Goal: Book appointment/travel/reservation

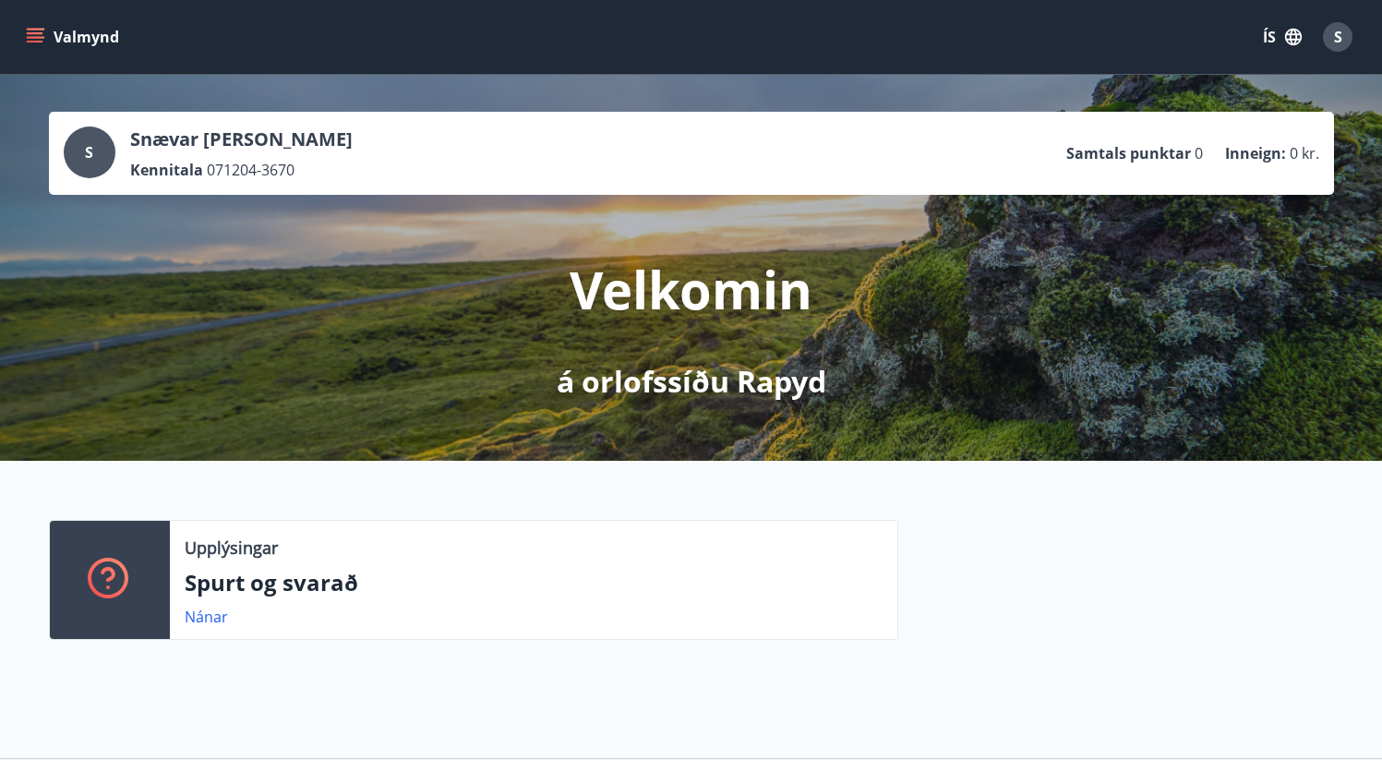
click at [39, 34] on icon "menu" at bounding box center [35, 37] width 18 height 18
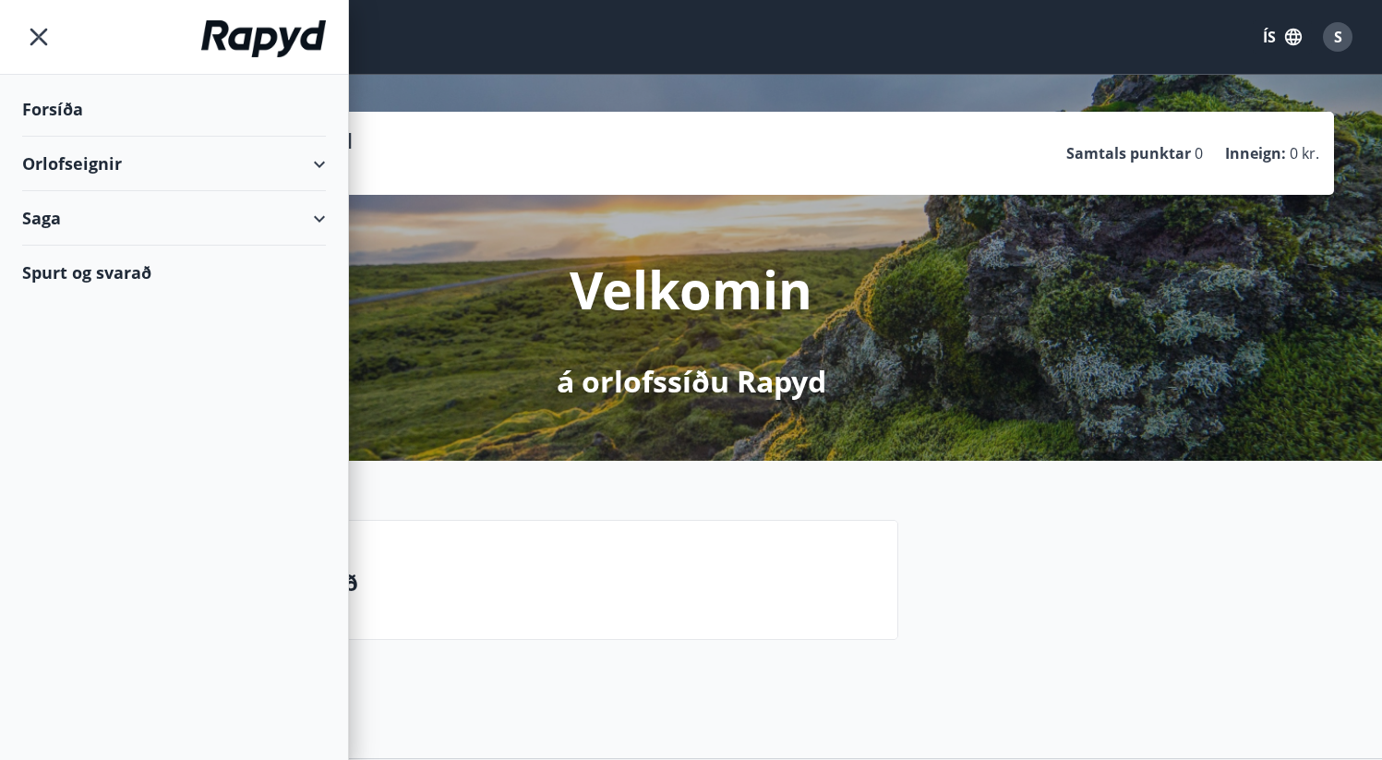
click at [124, 152] on div "Orlofseignir" at bounding box center [174, 164] width 304 height 54
click at [97, 212] on div "Framboð" at bounding box center [174, 210] width 274 height 39
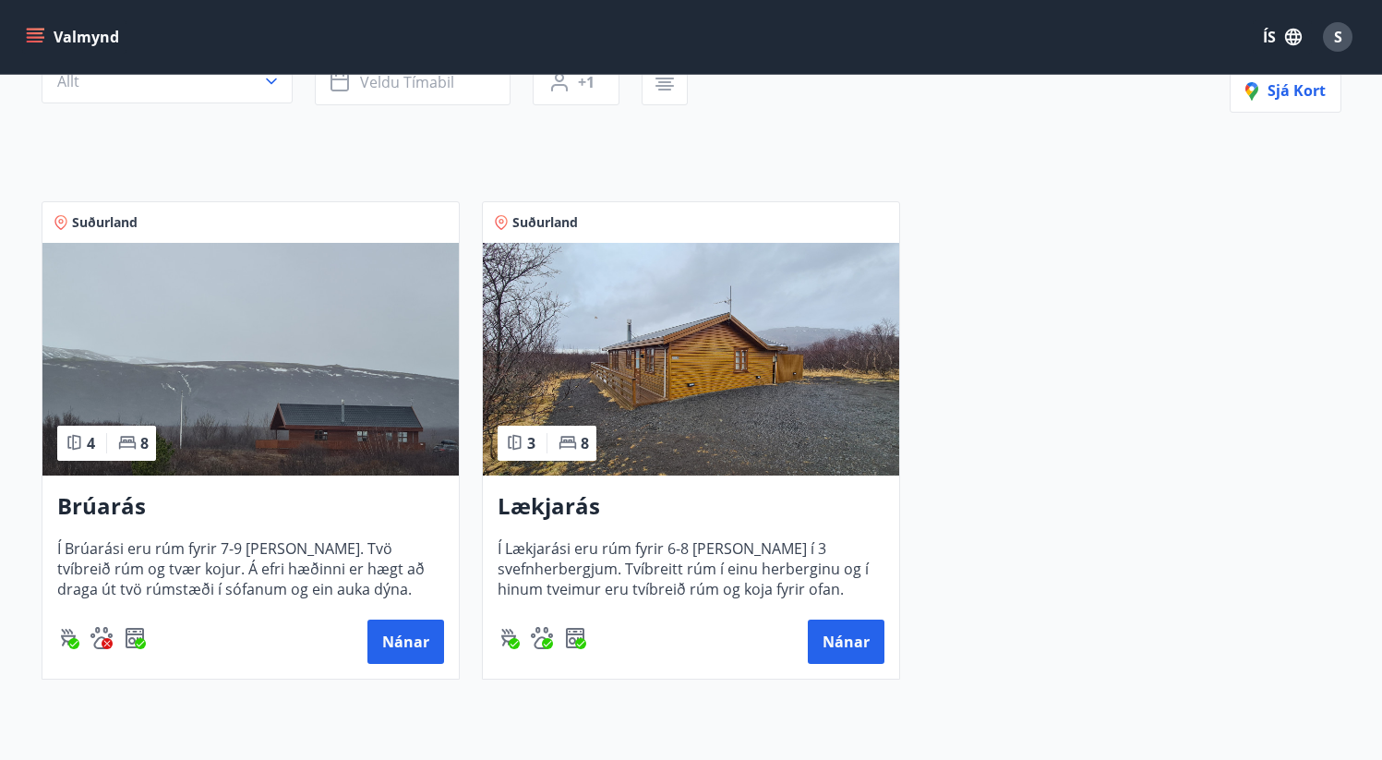
scroll to position [340, 0]
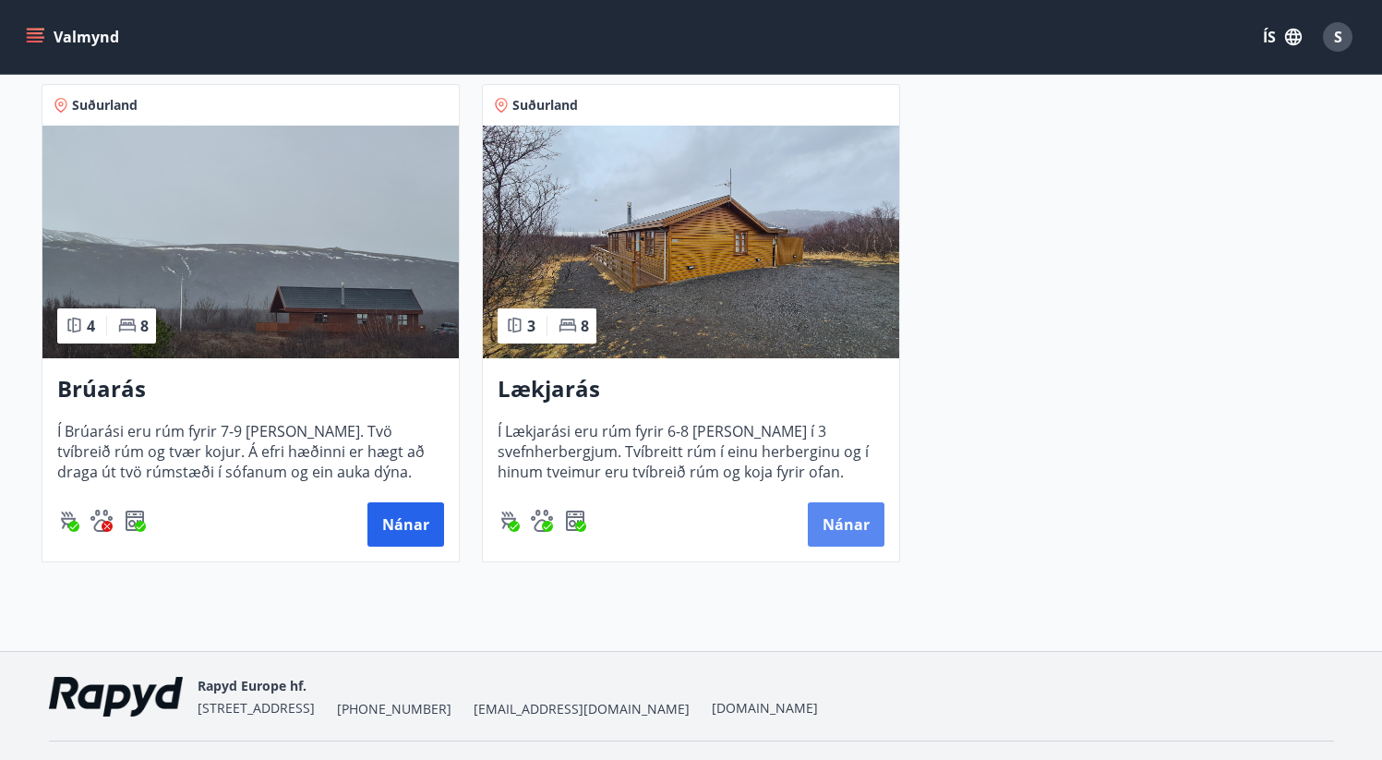
click at [862, 535] on button "Nánar" at bounding box center [846, 524] width 77 height 44
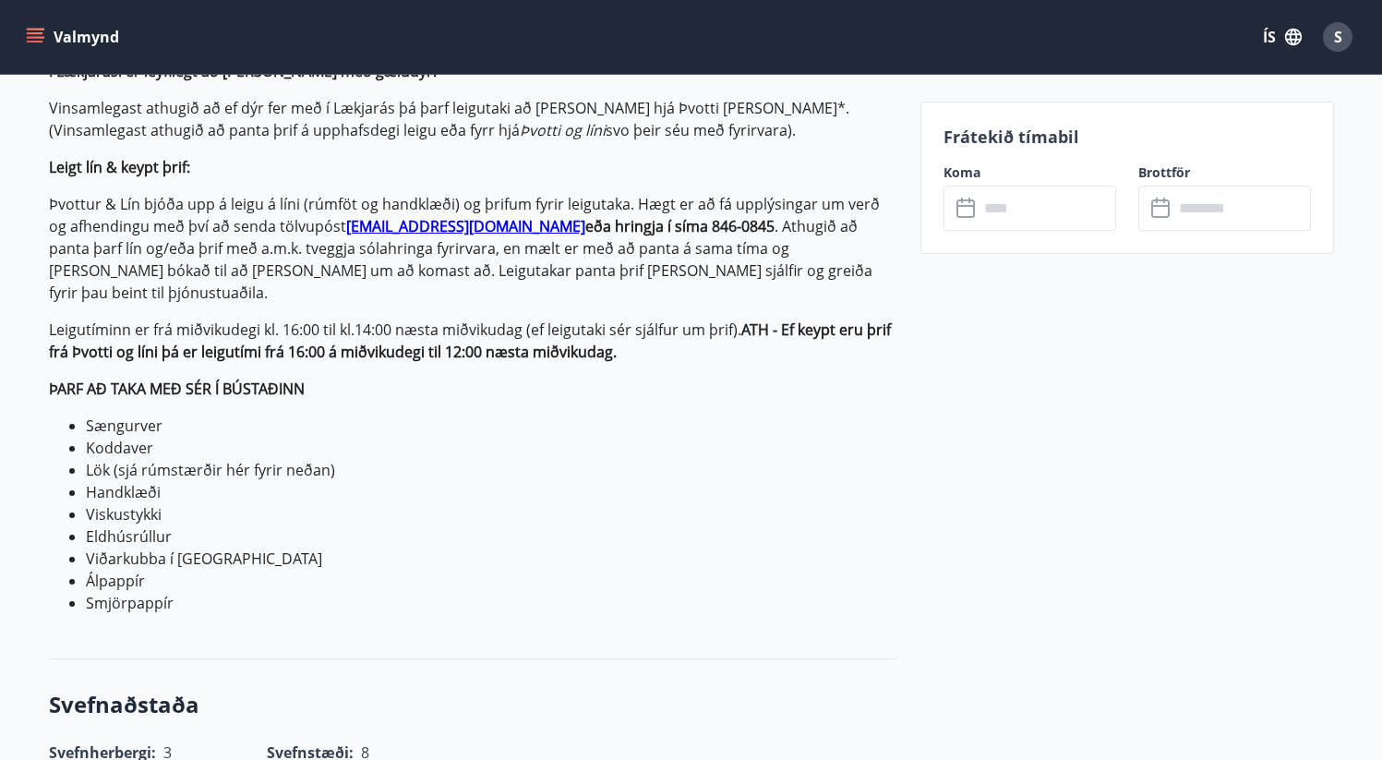
scroll to position [693, 0]
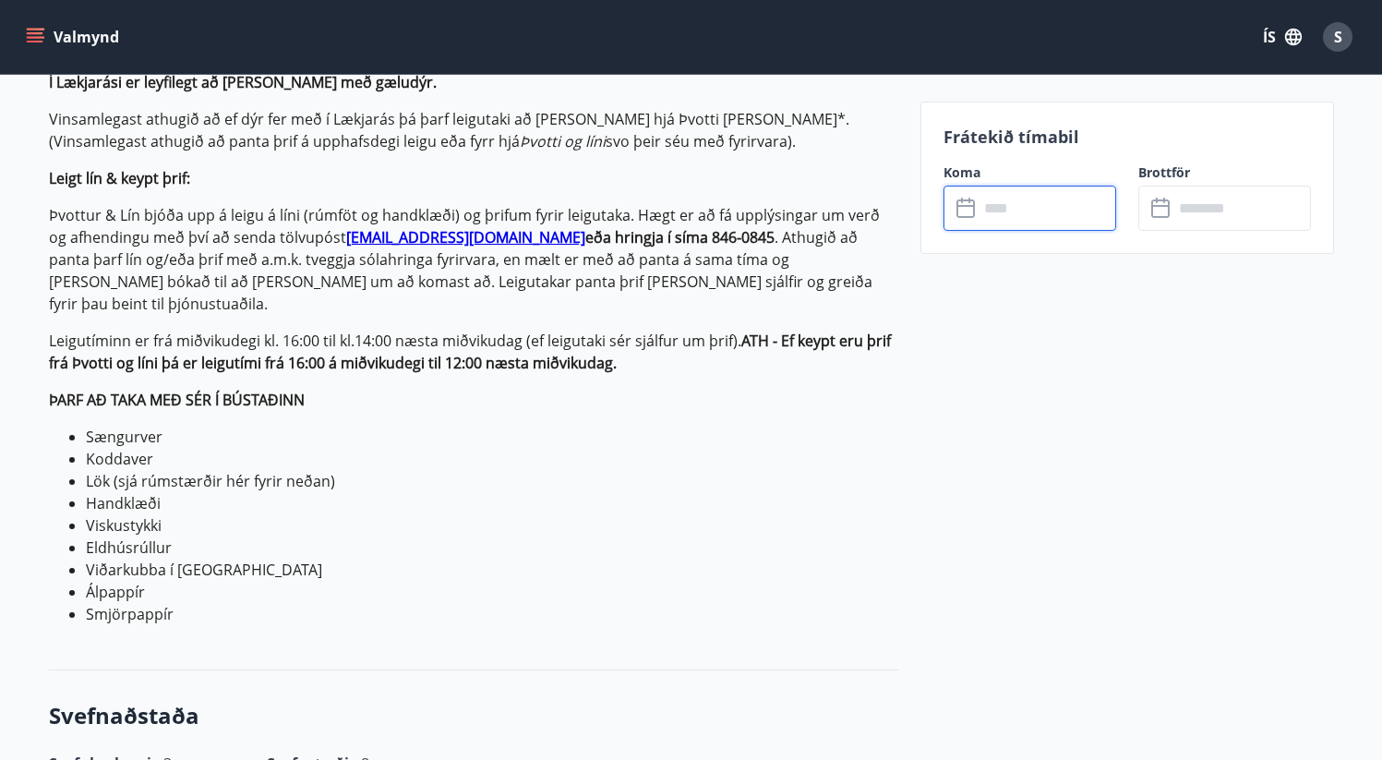
click at [1025, 205] on input "text" at bounding box center [1048, 208] width 138 height 45
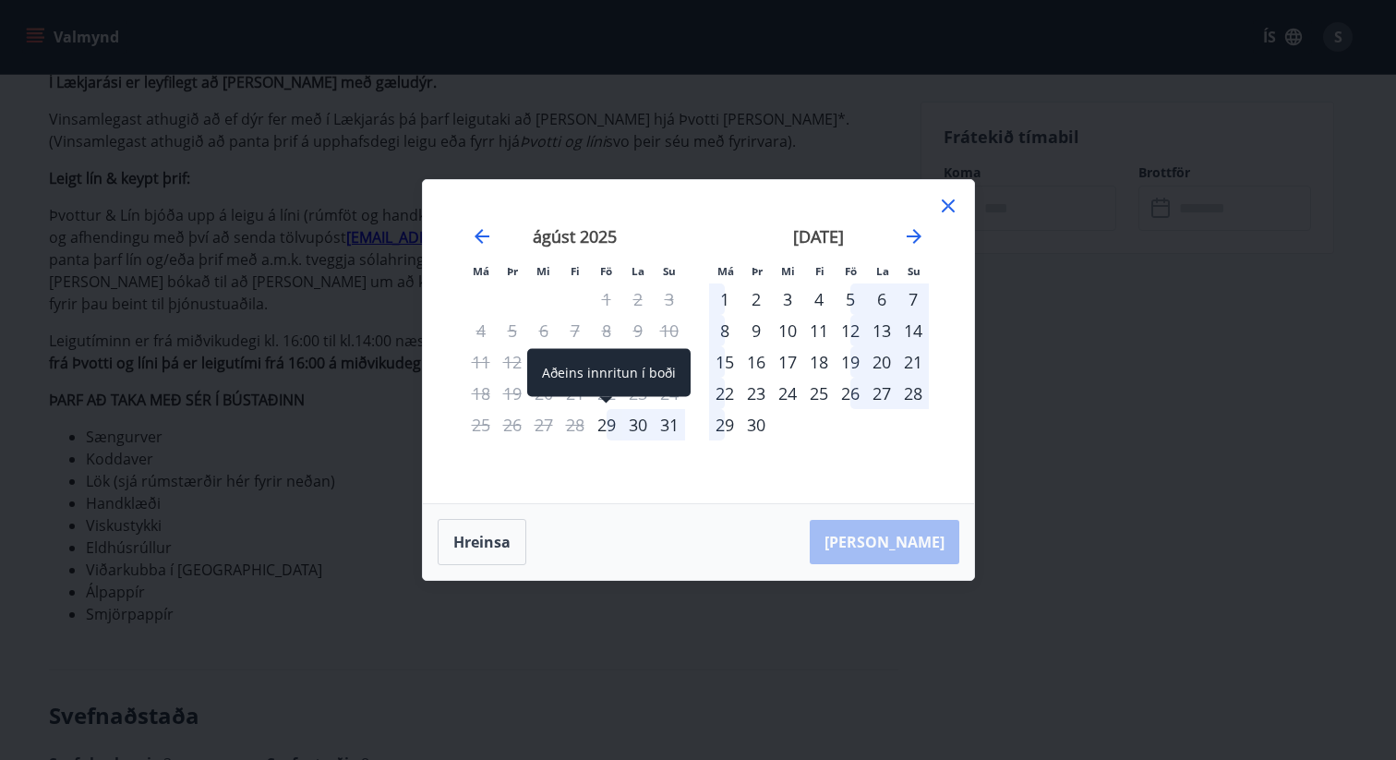
click at [604, 426] on div "29" at bounding box center [606, 424] width 31 height 31
click at [675, 428] on div "31" at bounding box center [669, 424] width 31 height 31
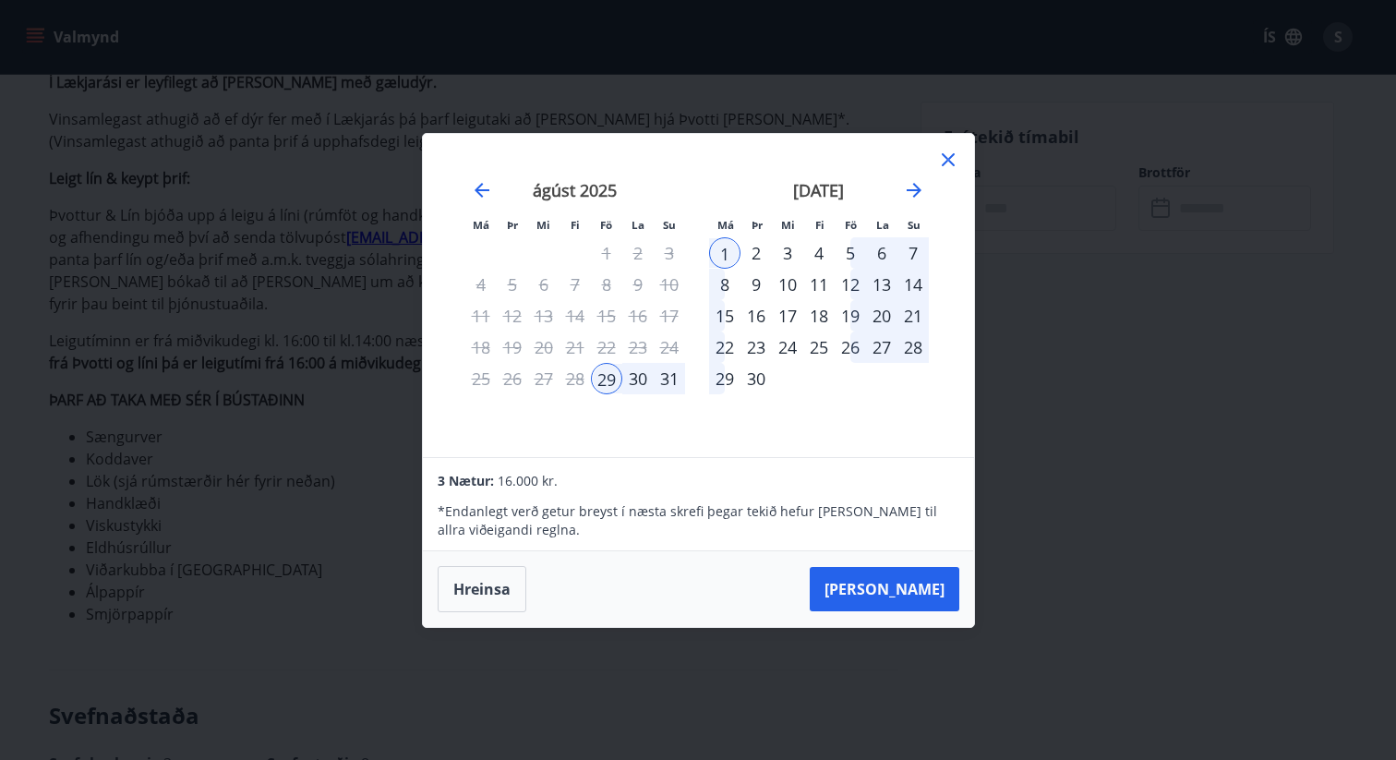
click at [662, 372] on div "31" at bounding box center [669, 378] width 31 height 31
click at [911, 581] on button "Taka Frá" at bounding box center [885, 589] width 150 height 44
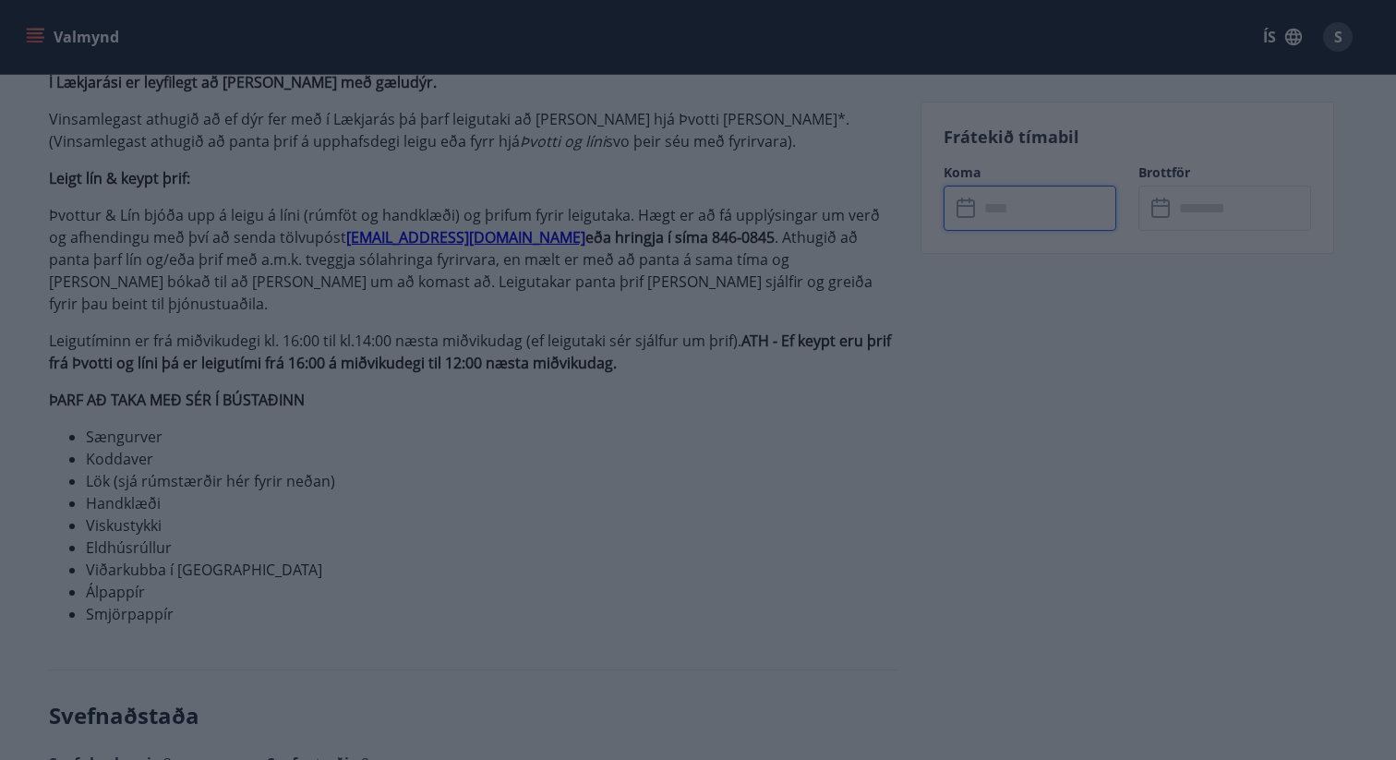
type input "******"
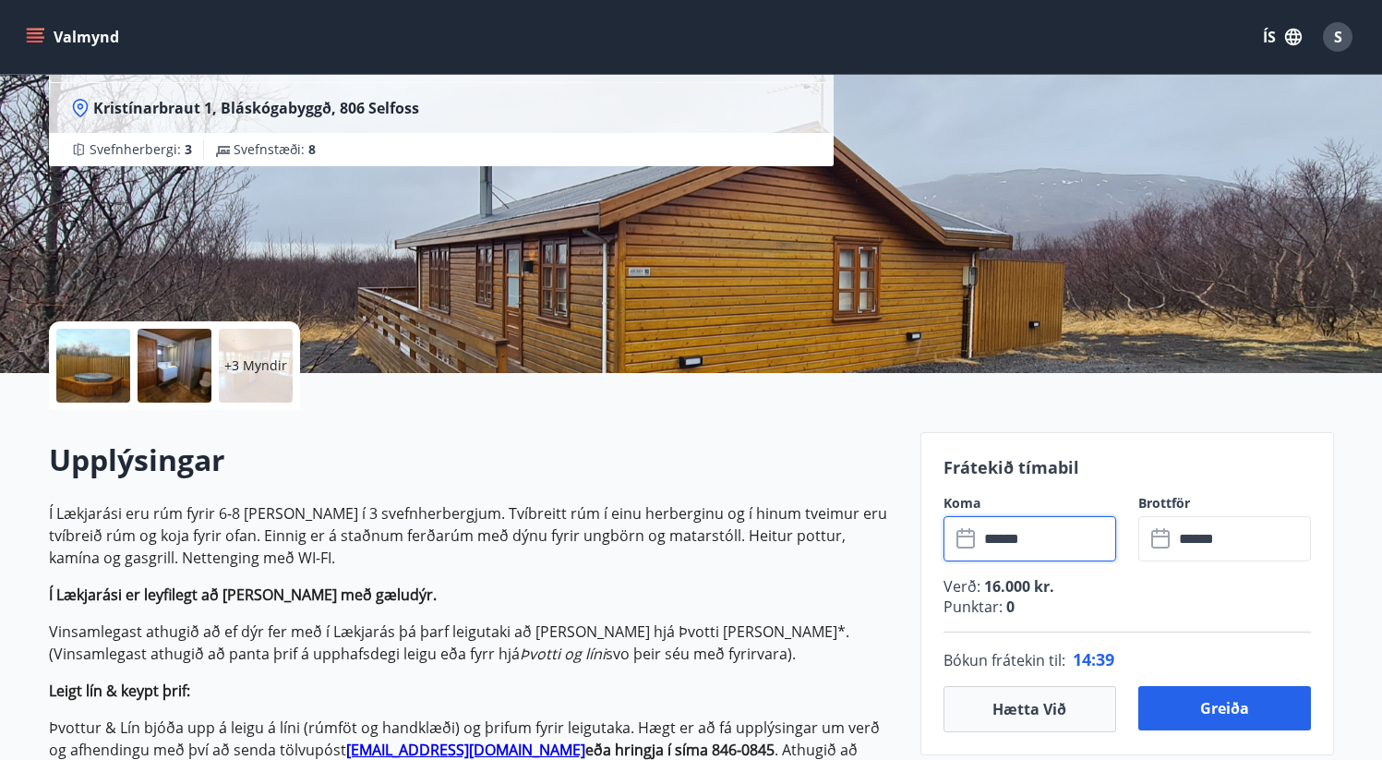
scroll to position [233, 0]
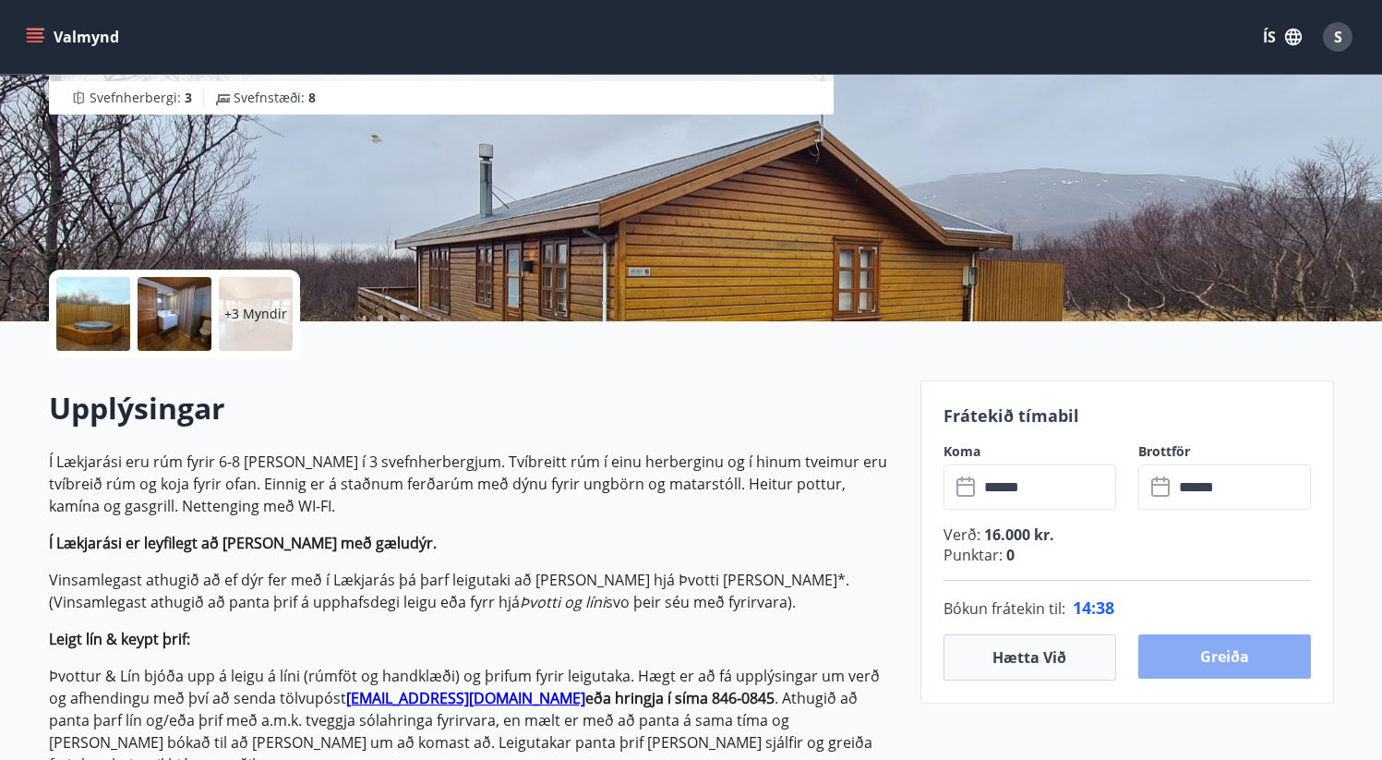
click at [1230, 652] on button "Greiða" at bounding box center [1224, 656] width 173 height 44
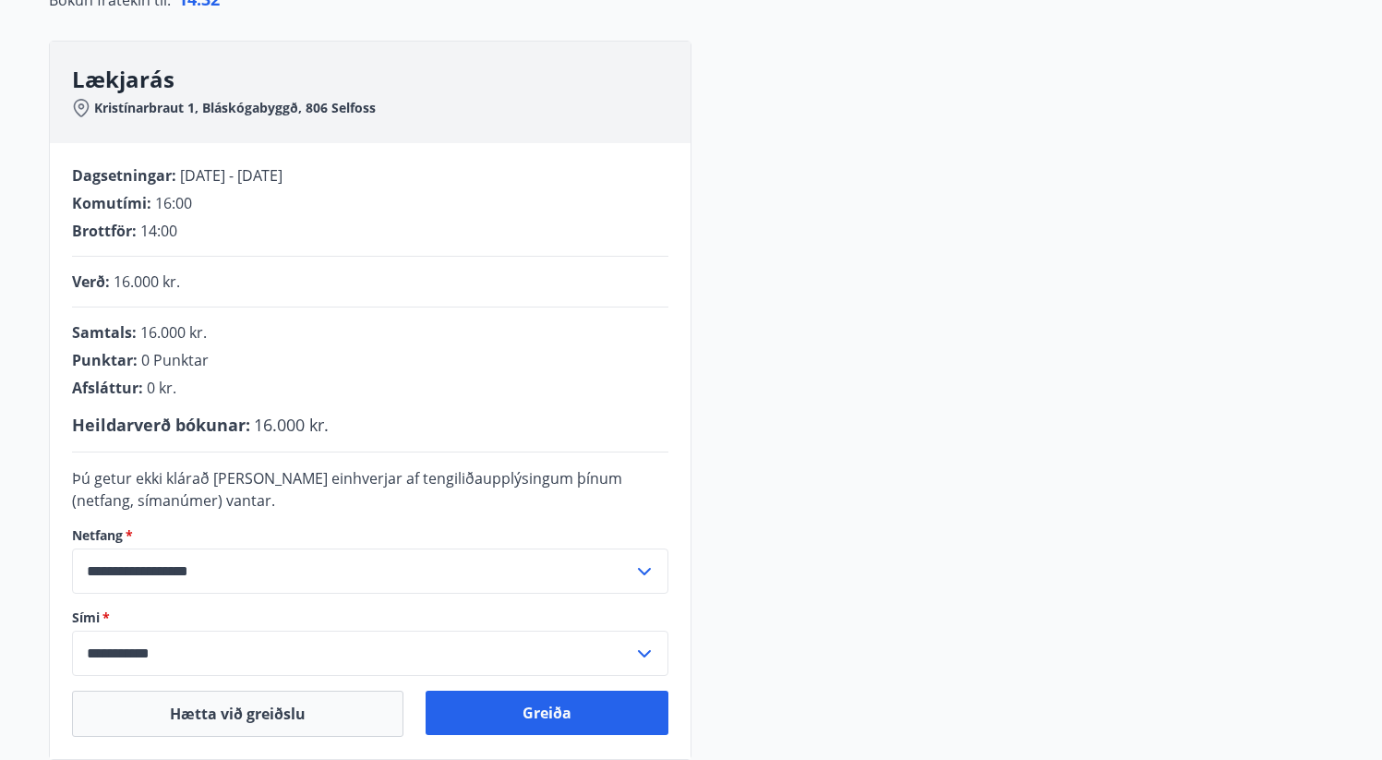
scroll to position [294, 0]
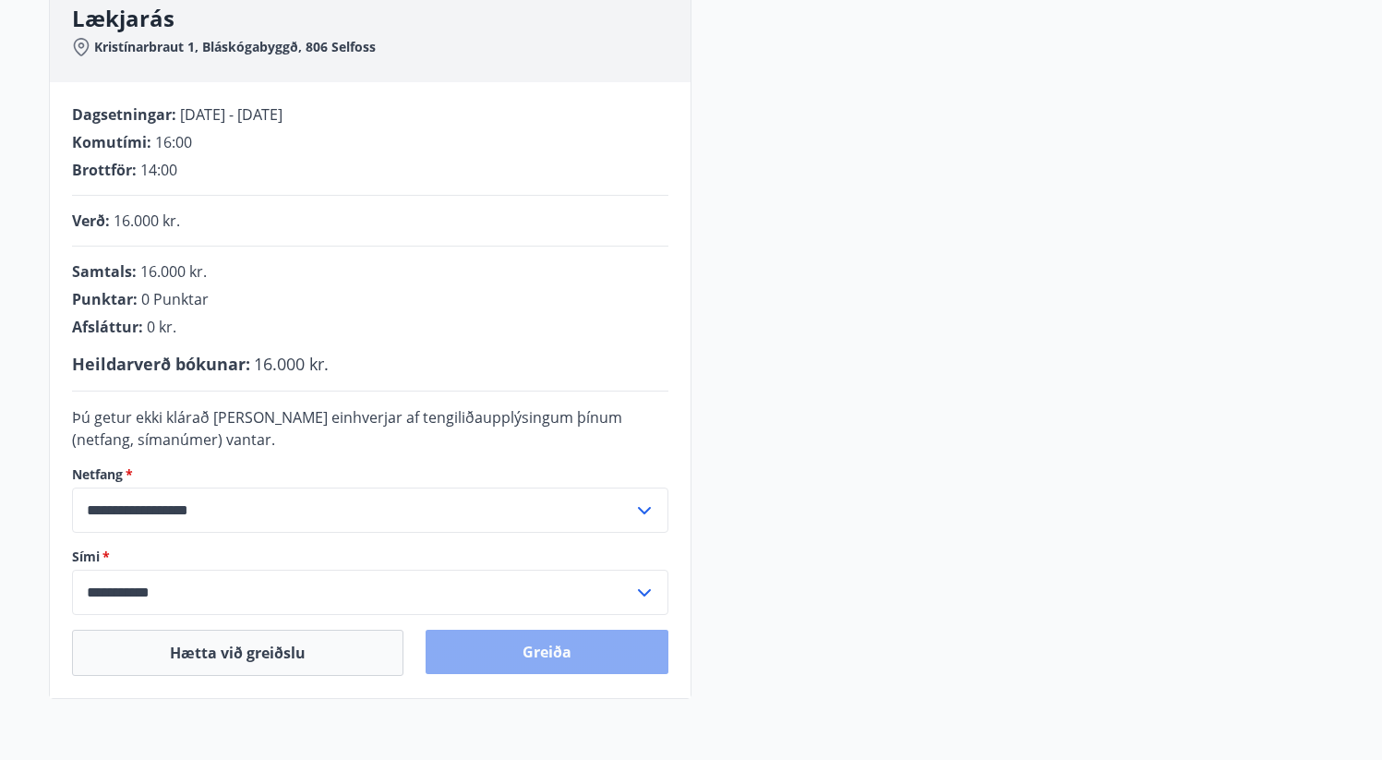
click at [554, 663] on button "Greiða" at bounding box center [547, 652] width 243 height 44
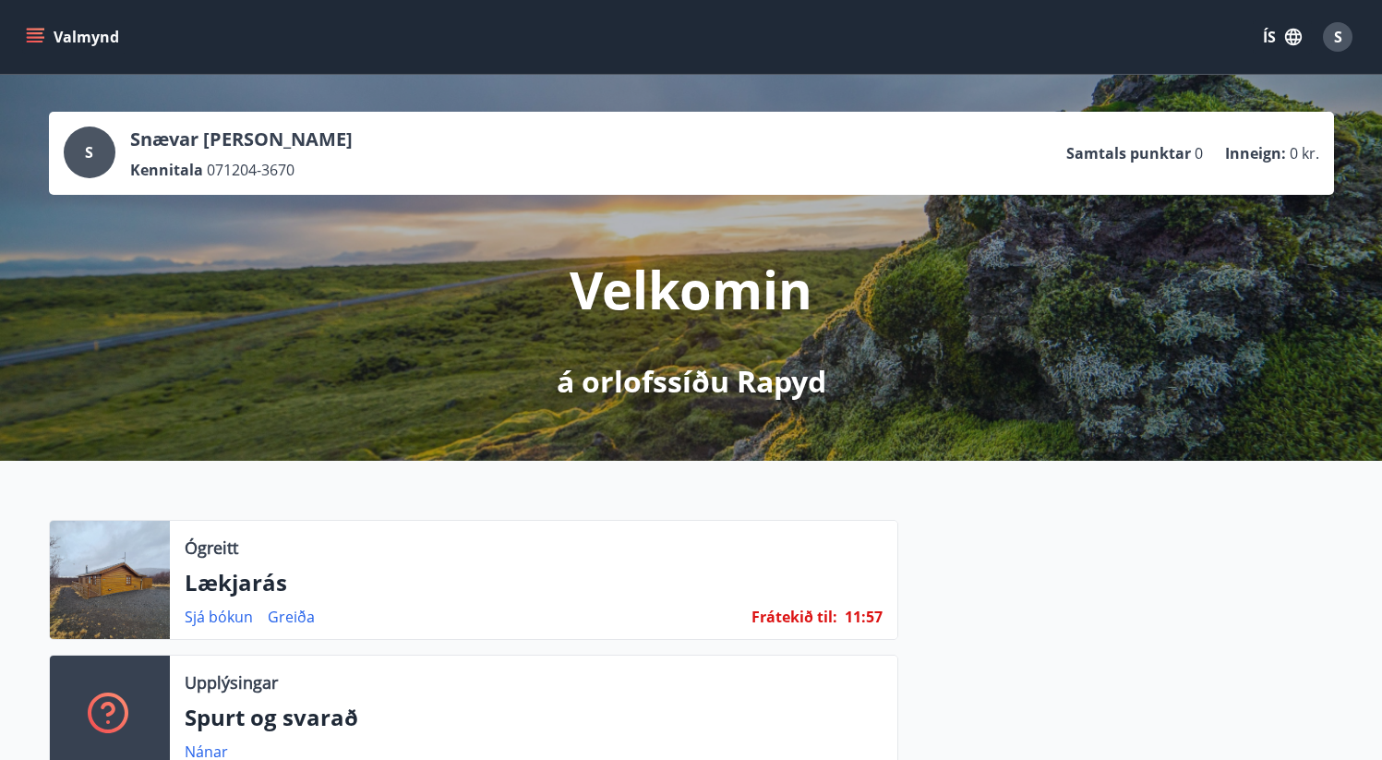
scroll to position [202, 0]
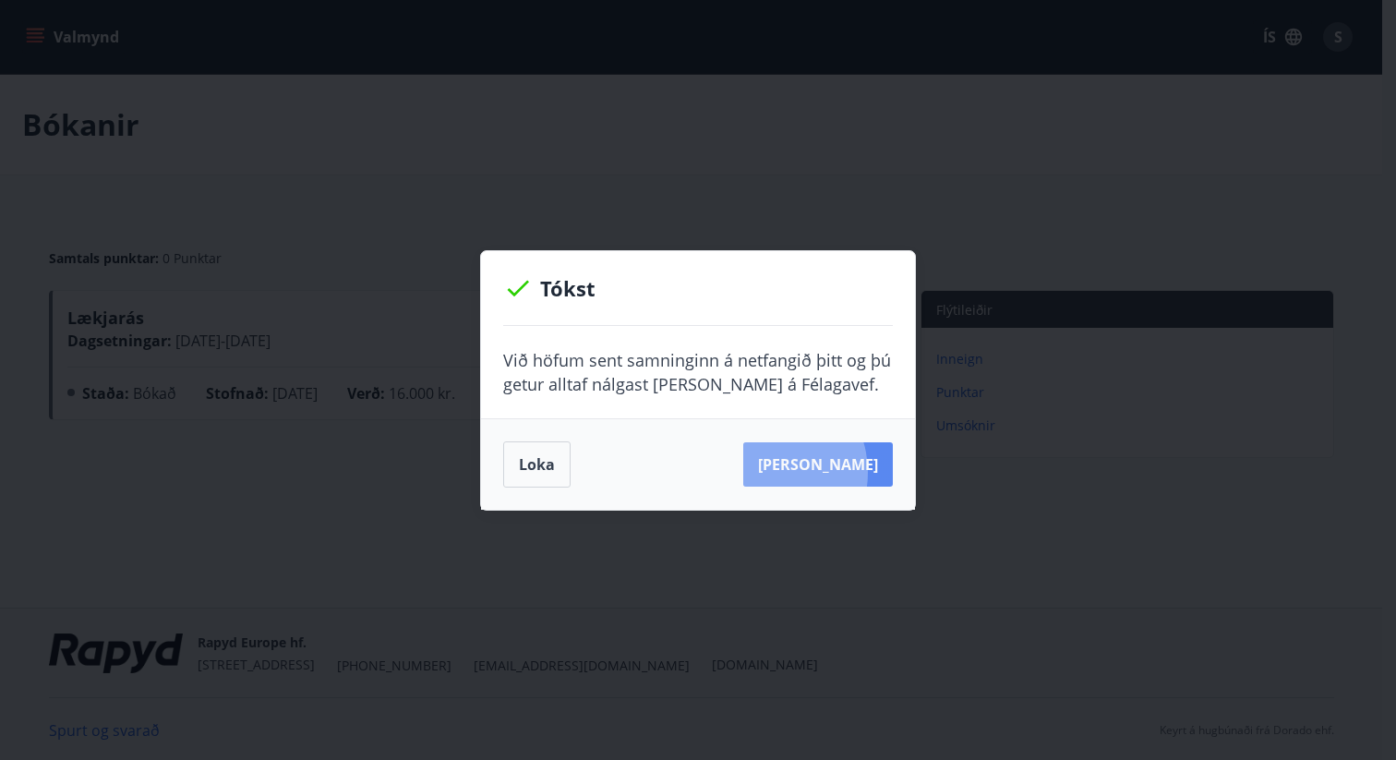
click at [795, 473] on button "Sjá samning" at bounding box center [818, 464] width 150 height 44
